Goal: Task Accomplishment & Management: Use online tool/utility

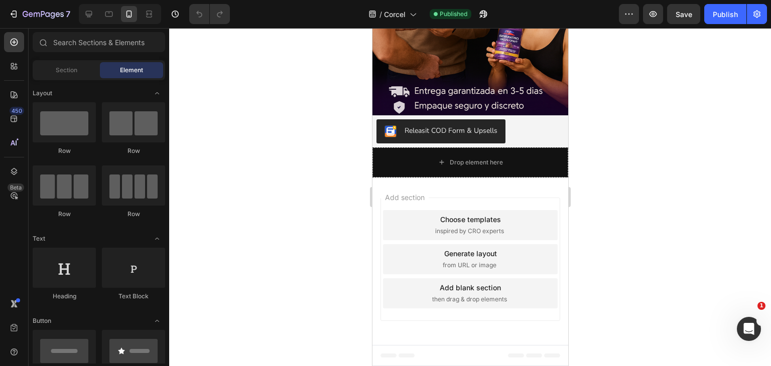
scroll to position [2827, 0]
click at [494, 13] on div "/ Corcel Published" at bounding box center [428, 14] width 381 height 20
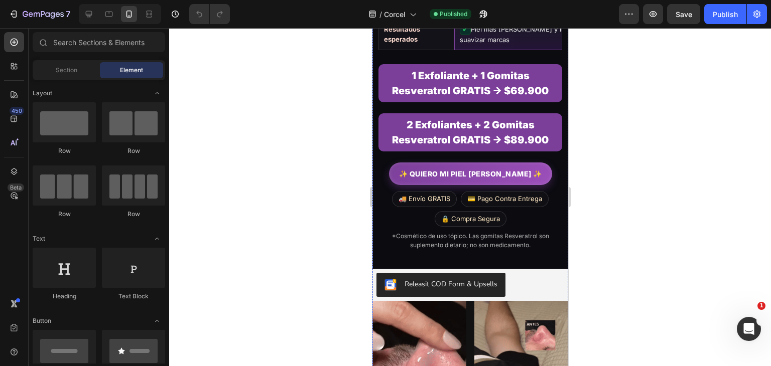
scroll to position [1915, 0]
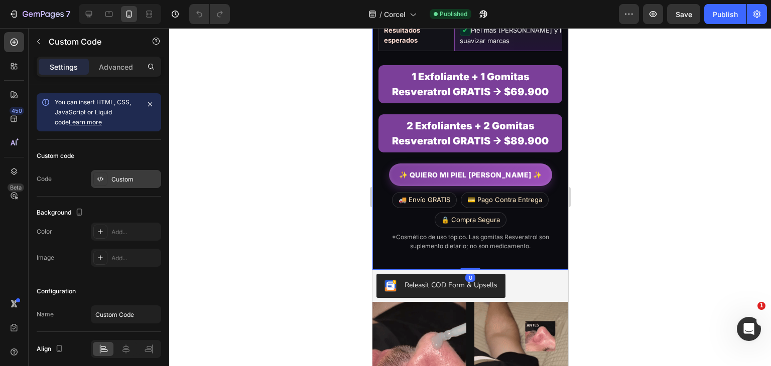
click at [126, 187] on div "Custom" at bounding box center [126, 179] width 70 height 18
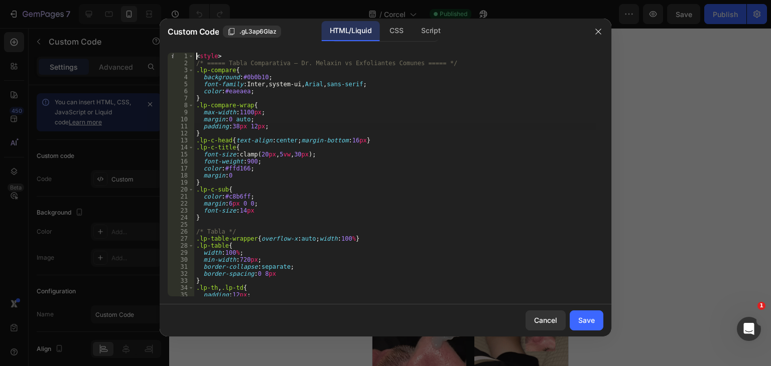
type textarea "</section>"
click at [395, 129] on div "< style > /* ===== Tabla Comparativa – Dr. Melaxin vs Exfoliantes Comunes =====…" at bounding box center [395, 182] width 402 height 258
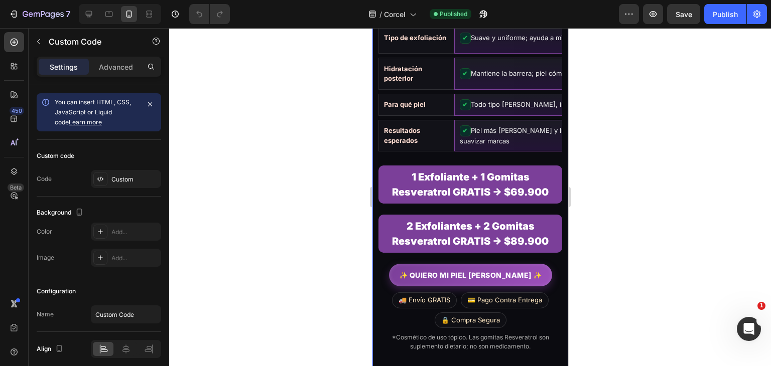
scroll to position [1718, 0]
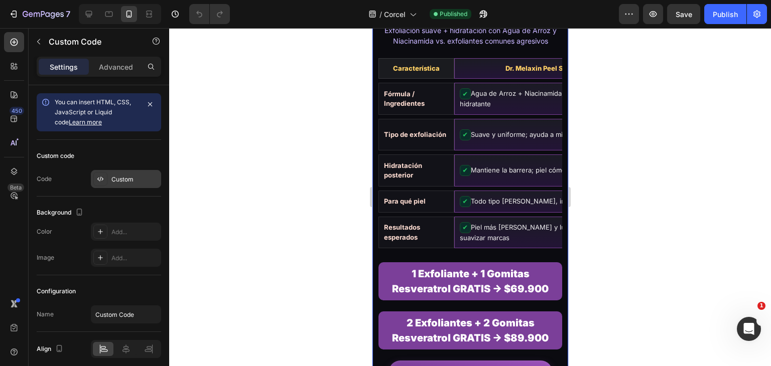
click at [130, 179] on div "Custom" at bounding box center [134, 179] width 47 height 9
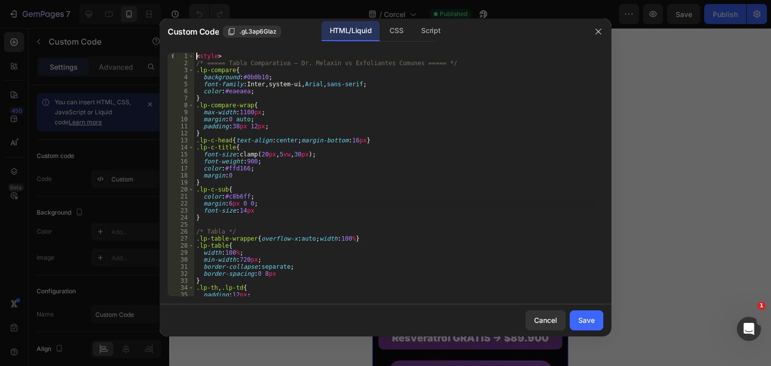
type textarea "</section>"
click at [304, 204] on div "< style > /* ===== Tabla Comparativa – Dr. Melaxin vs Exfoliantes Comunes =====…" at bounding box center [395, 182] width 402 height 258
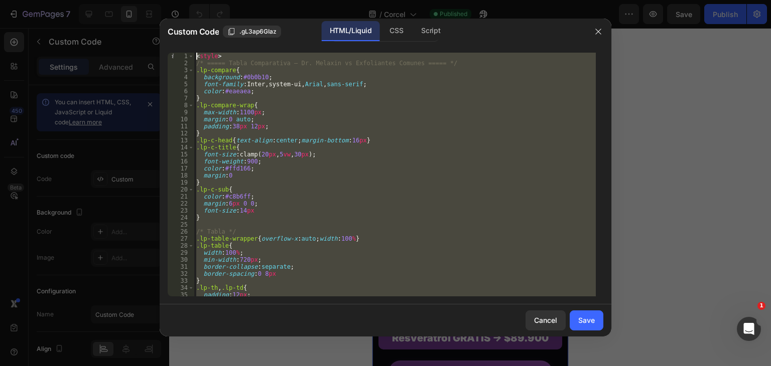
paste textarea
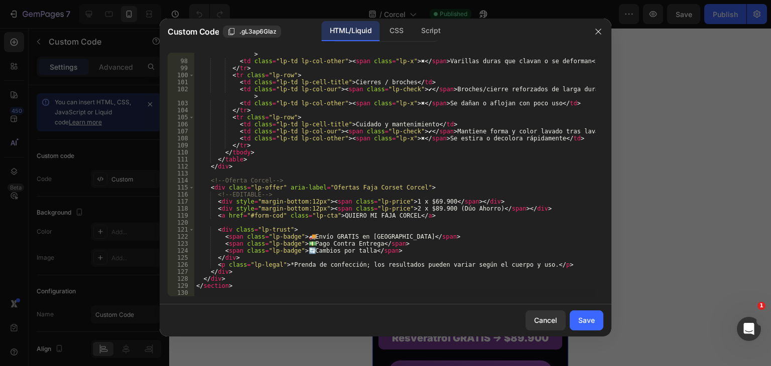
scroll to position [705, 0]
click at [586, 323] on div "Save" at bounding box center [586, 320] width 17 height 11
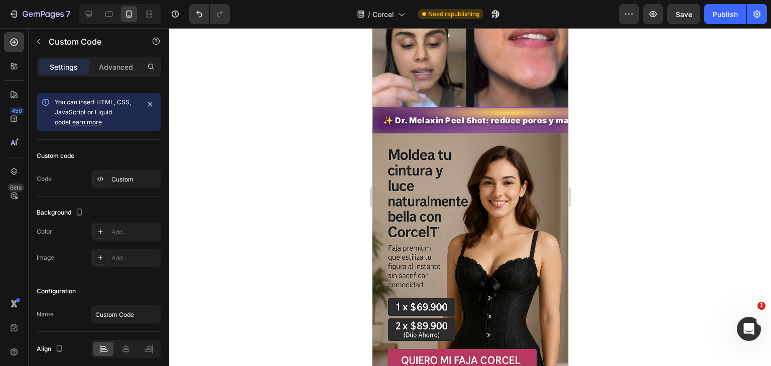
scroll to position [1221, 0]
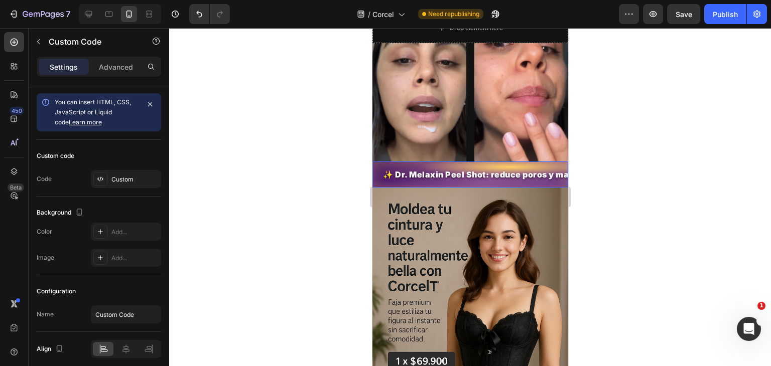
click at [484, 172] on span "✨ Dr. Melaxin Peel Shot: reduce poros y marcas, aporta luminosidad" at bounding box center [443, 174] width 175 height 11
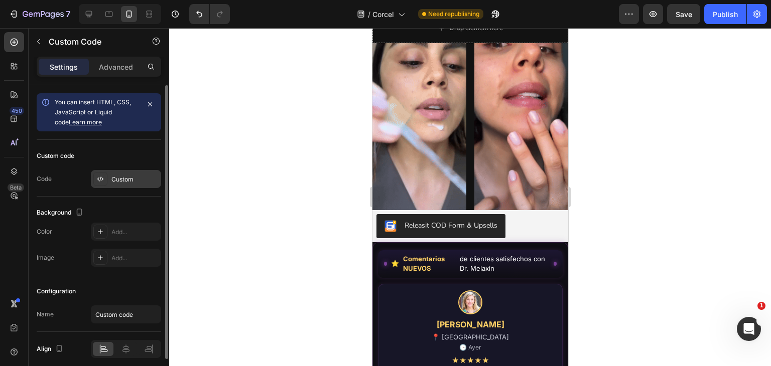
click at [124, 187] on div "Custom" at bounding box center [126, 179] width 70 height 18
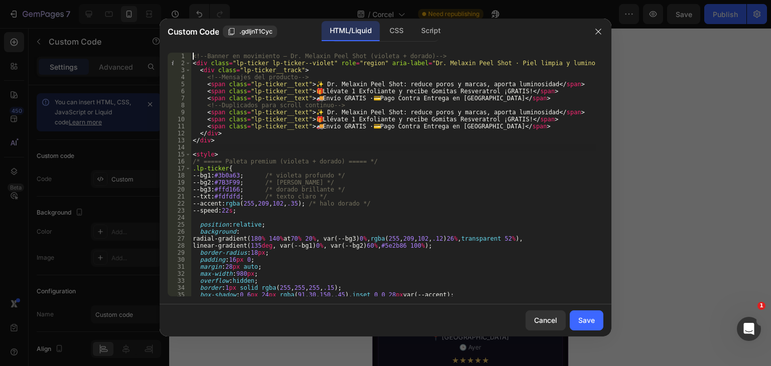
click at [340, 149] on div "<!-- Banner en movimiento – Dr. Melaxin Peel Shot (violeta + dorado) --> < div …" at bounding box center [393, 182] width 405 height 258
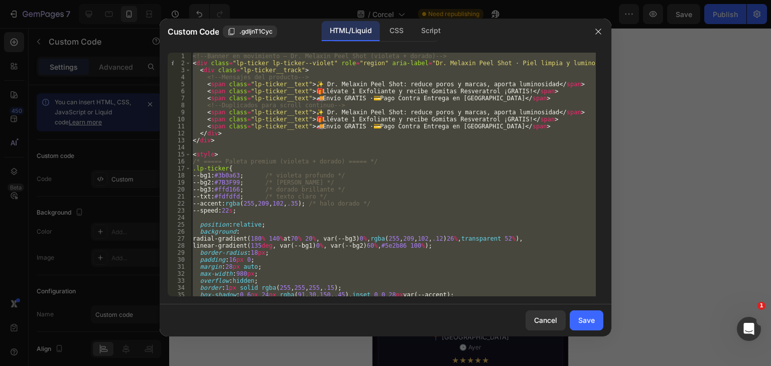
click at [288, 83] on div "<!-- Banner en movimiento – Dr. Melaxin Peel Shot (violeta + dorado) --> < div …" at bounding box center [393, 175] width 405 height 244
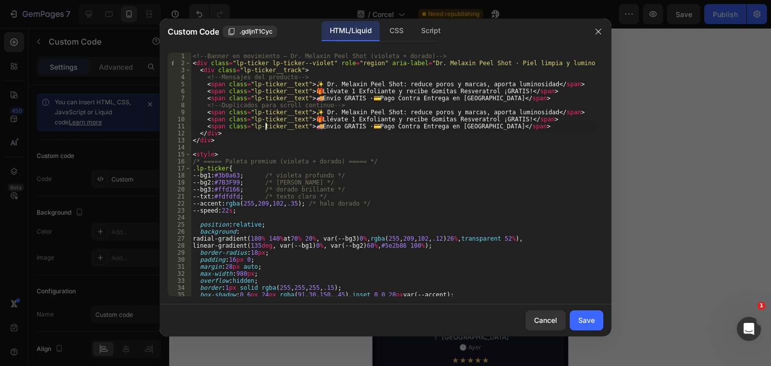
click at [267, 124] on div "<!-- Banner en movimiento – Dr. Melaxin Peel Shot (violeta + dorado) --> < div …" at bounding box center [393, 182] width 405 height 258
type textarea "</style>"
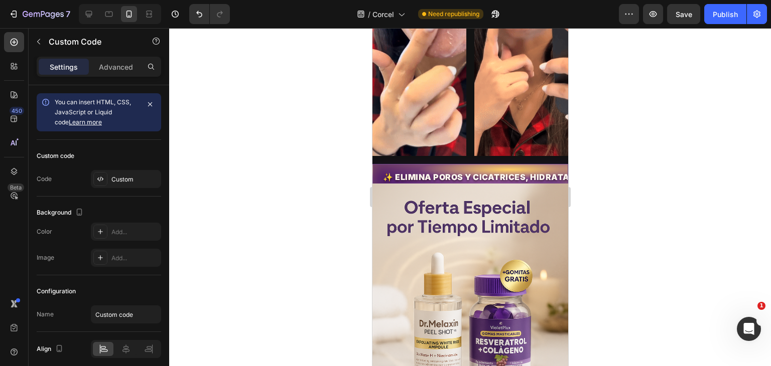
scroll to position [445, 0]
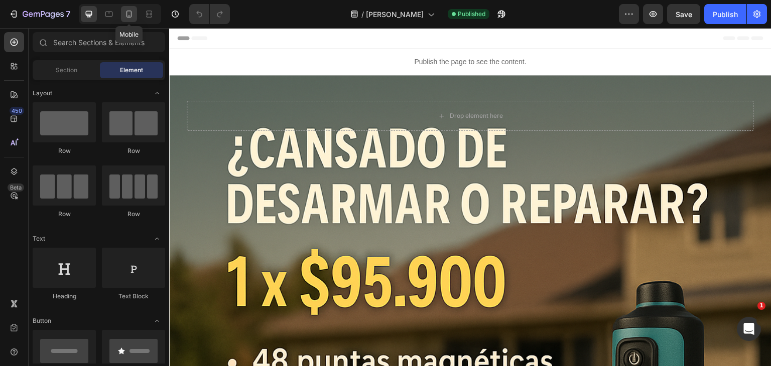
click at [128, 14] on icon at bounding box center [129, 14] width 10 height 10
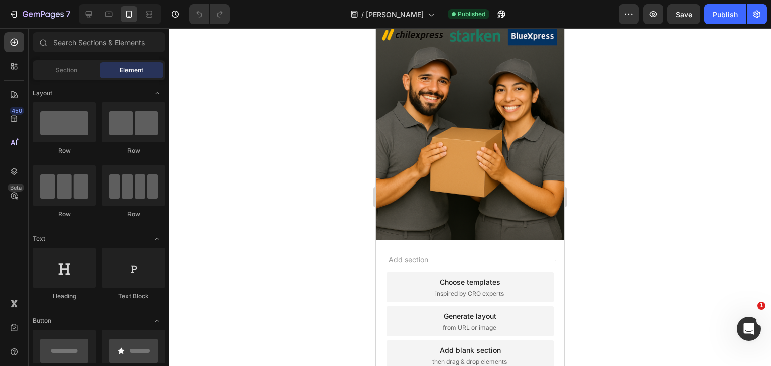
scroll to position [832, 0]
